Goal: Find specific page/section: Find specific page/section

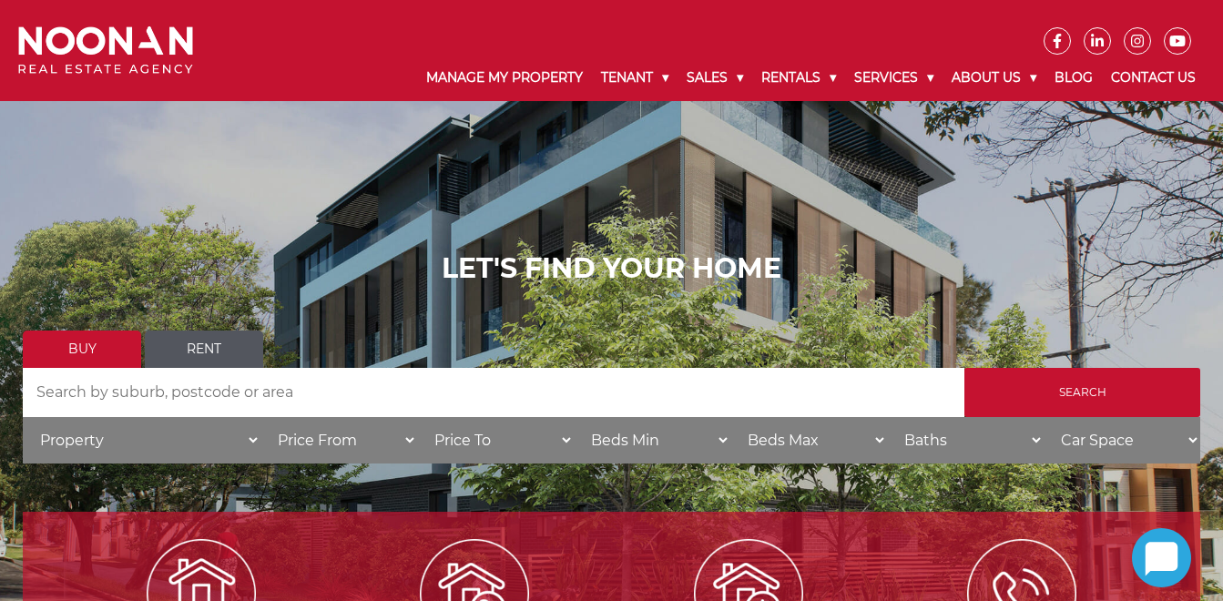
click at [149, 392] on input "Search by Address" at bounding box center [494, 392] width 942 height 49
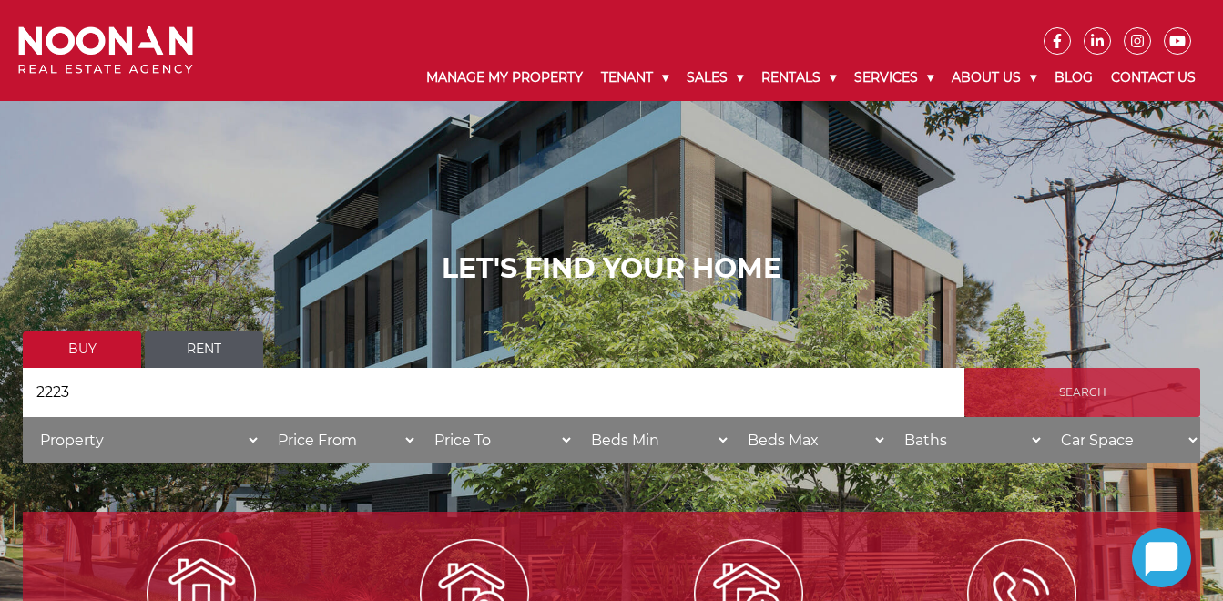
type input "2223"
click at [1104, 394] on input "Search" at bounding box center [1083, 392] width 236 height 49
